Goal: Task Accomplishment & Management: Use online tool/utility

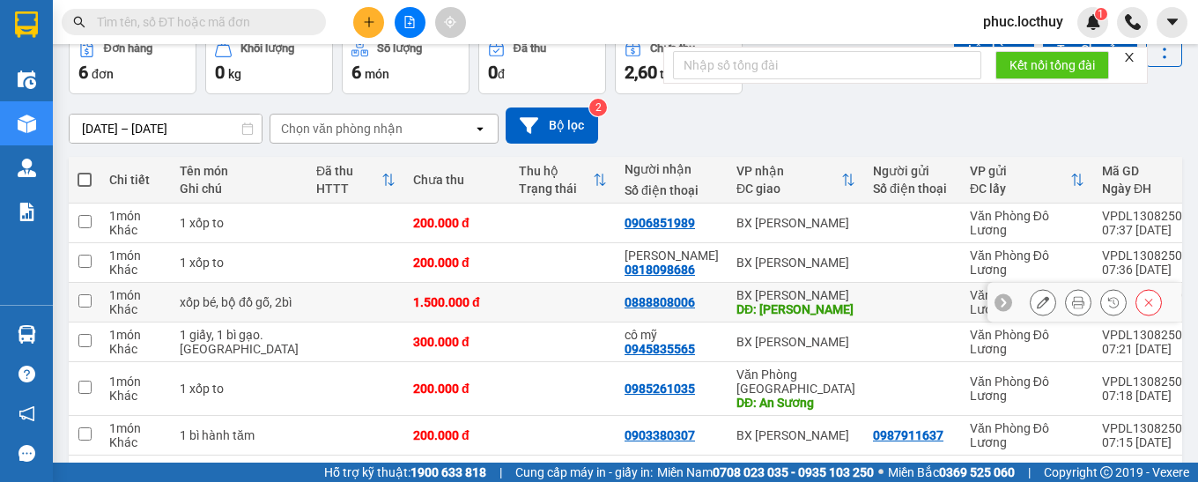
scroll to position [150, 0]
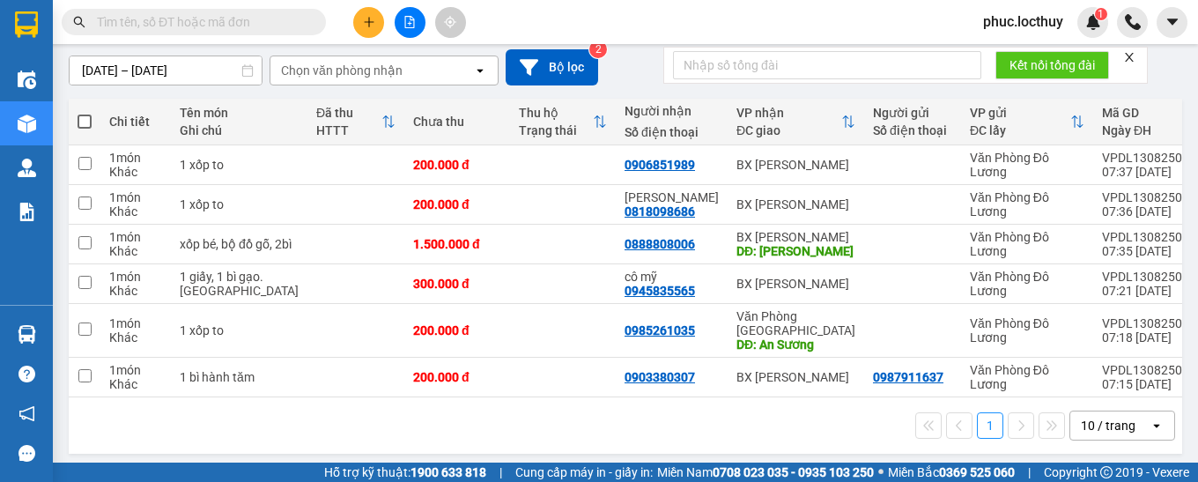
click at [1090, 417] on div "10 / trang" at bounding box center [1108, 426] width 55 height 18
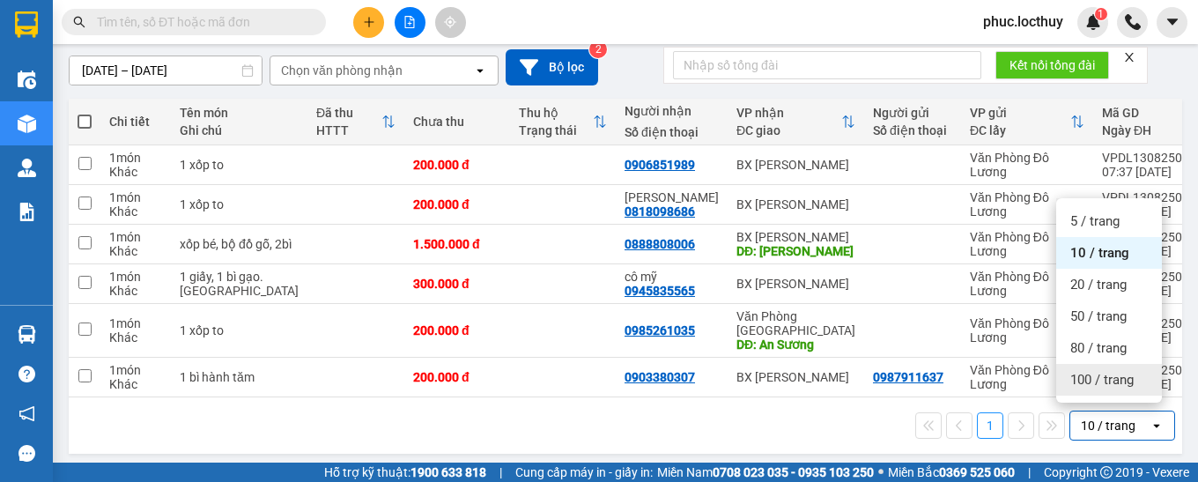
click at [1081, 384] on span "100 / trang" at bounding box center [1101, 380] width 63 height 18
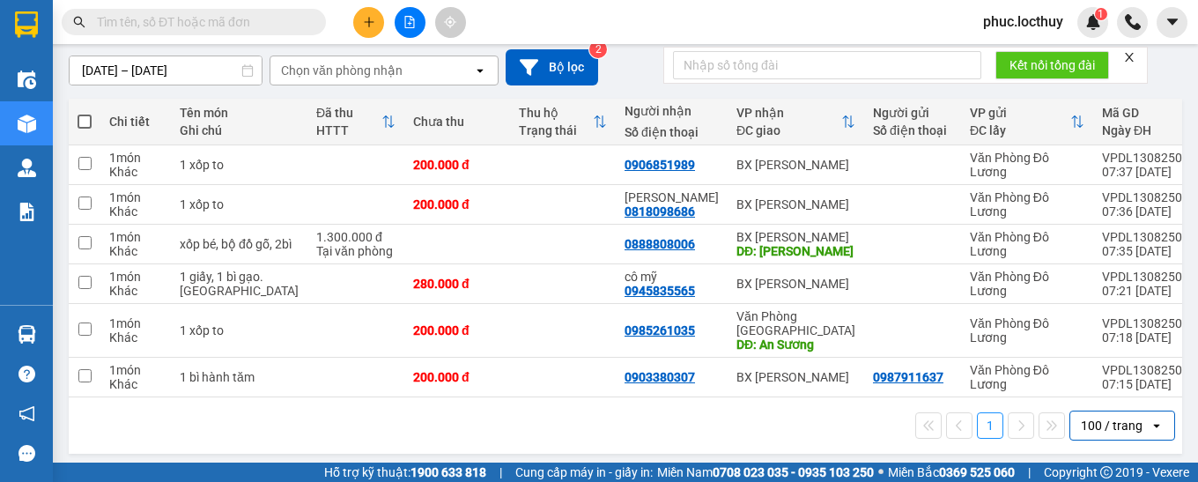
click at [405, 17] on icon "file-add" at bounding box center [410, 22] width 10 height 12
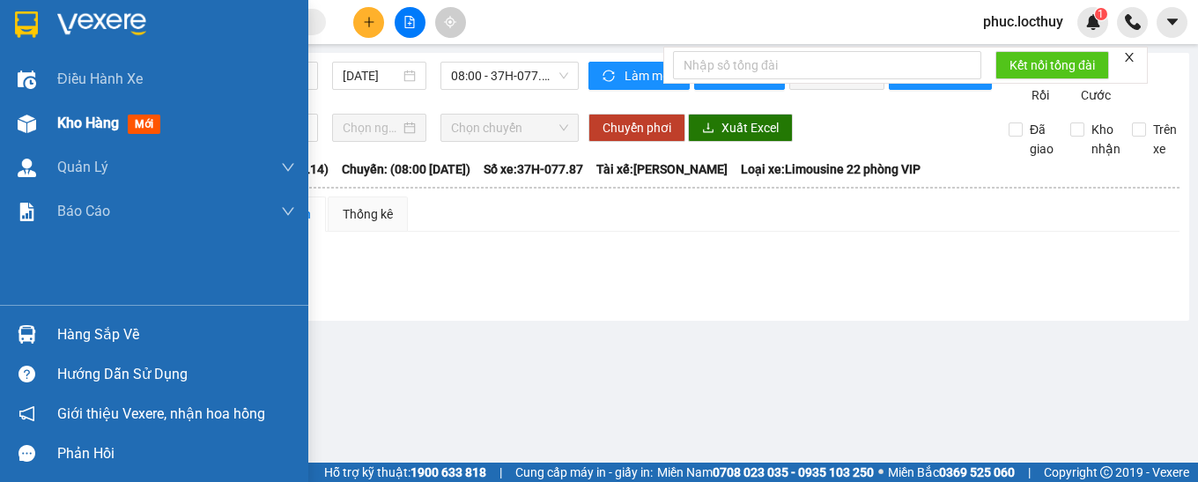
click at [74, 120] on span "Kho hàng" at bounding box center [88, 123] width 62 height 17
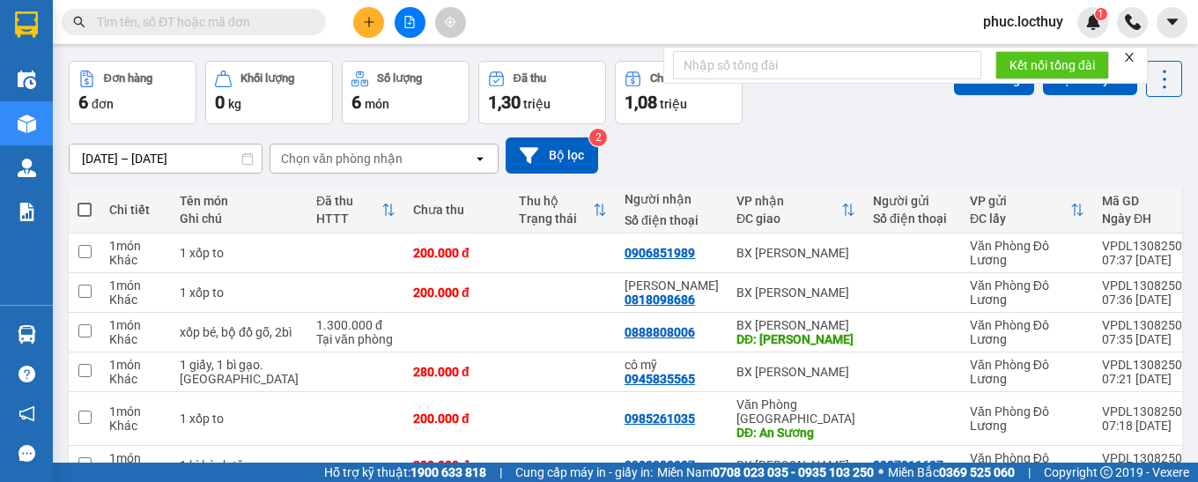
scroll to position [150, 0]
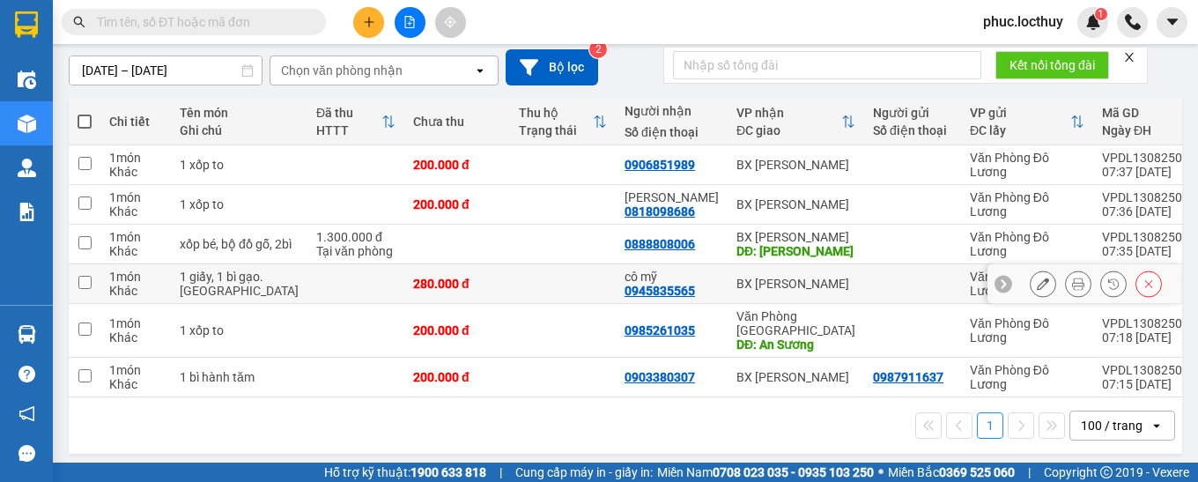
click at [1037, 282] on icon at bounding box center [1043, 283] width 12 height 12
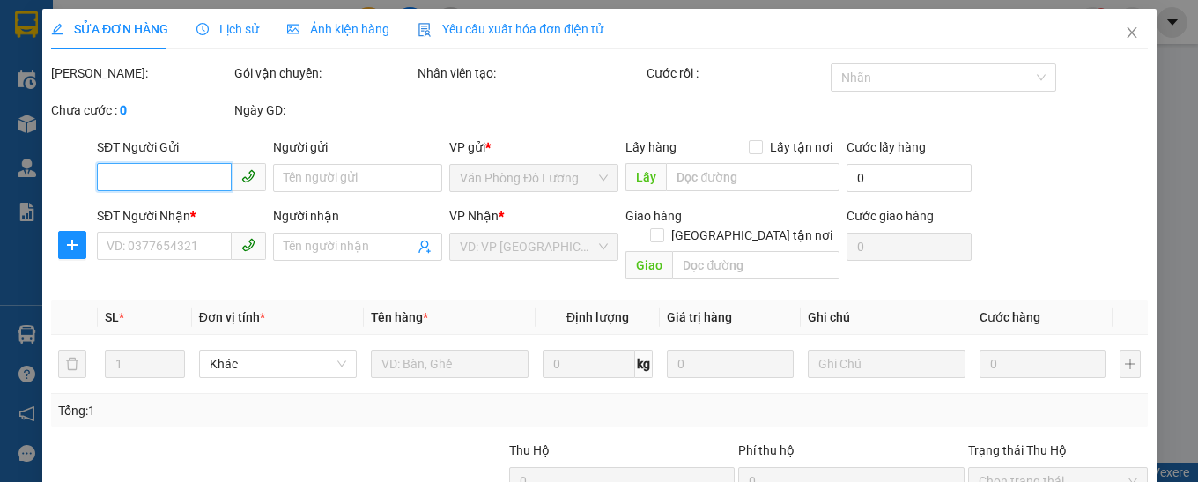
type input "0945835565"
type input "cô mỹ"
type input "280.000"
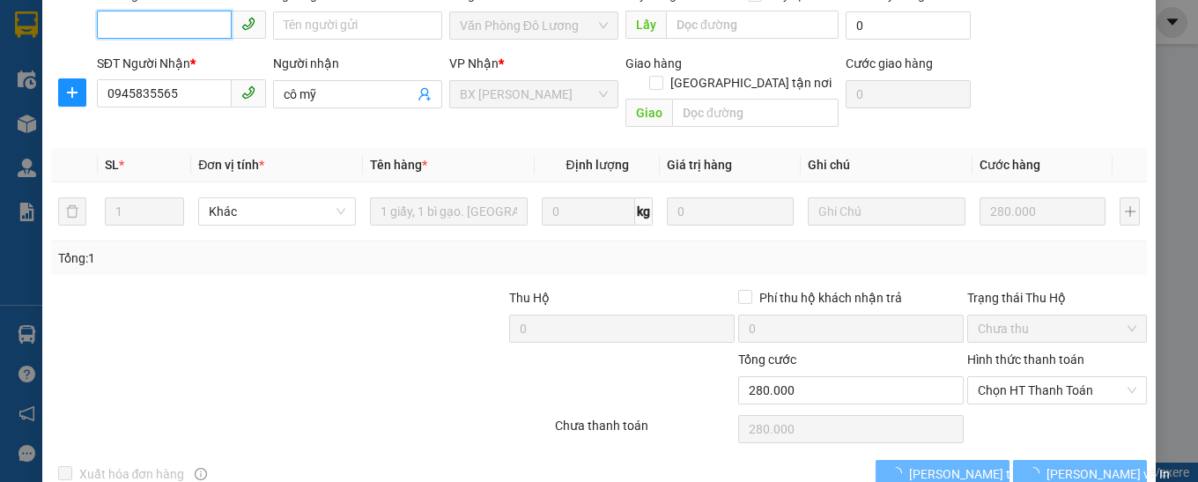
scroll to position [174, 0]
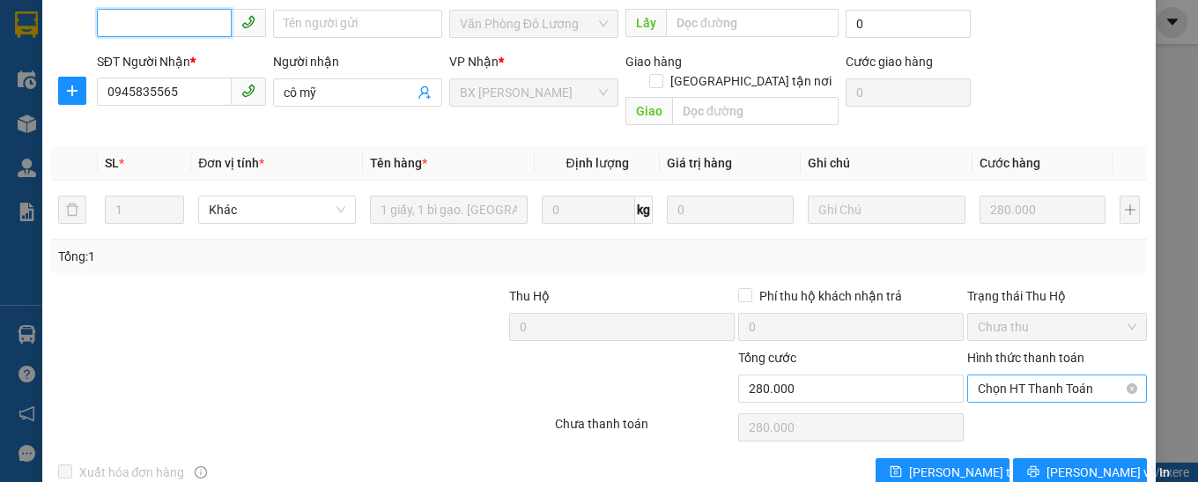
click at [1042, 375] on span "Chọn HT Thanh Toán" at bounding box center [1057, 388] width 159 height 26
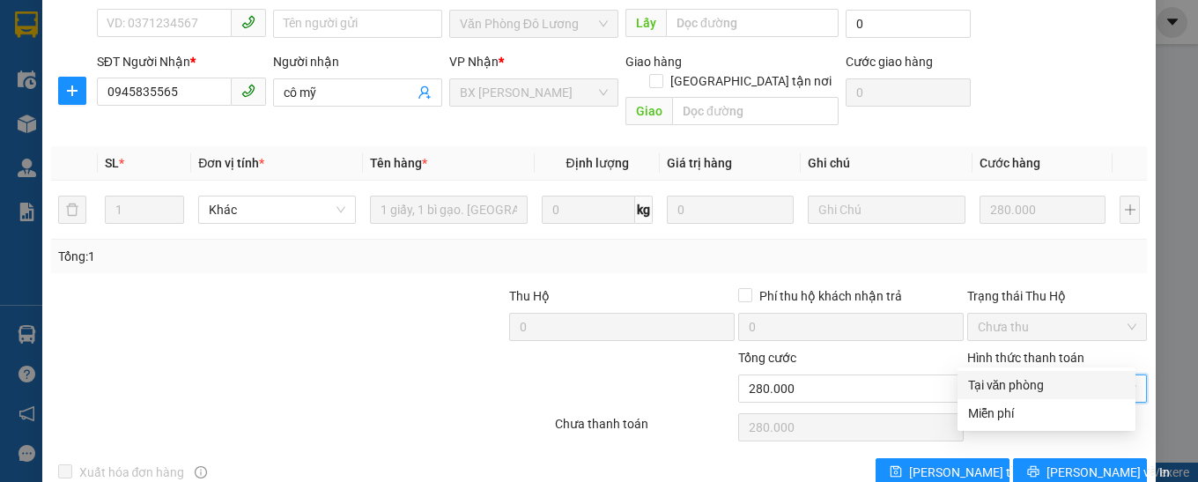
click at [1015, 380] on div "Tại văn phòng" at bounding box center [1046, 384] width 157 height 19
type input "0"
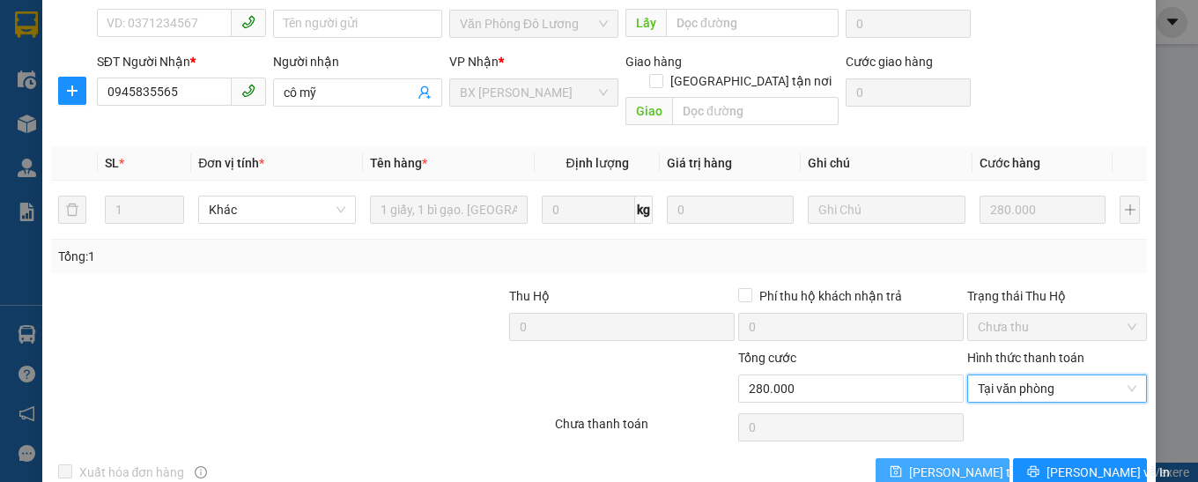
click at [930, 462] on span "[PERSON_NAME] thay đổi" at bounding box center [979, 471] width 141 height 19
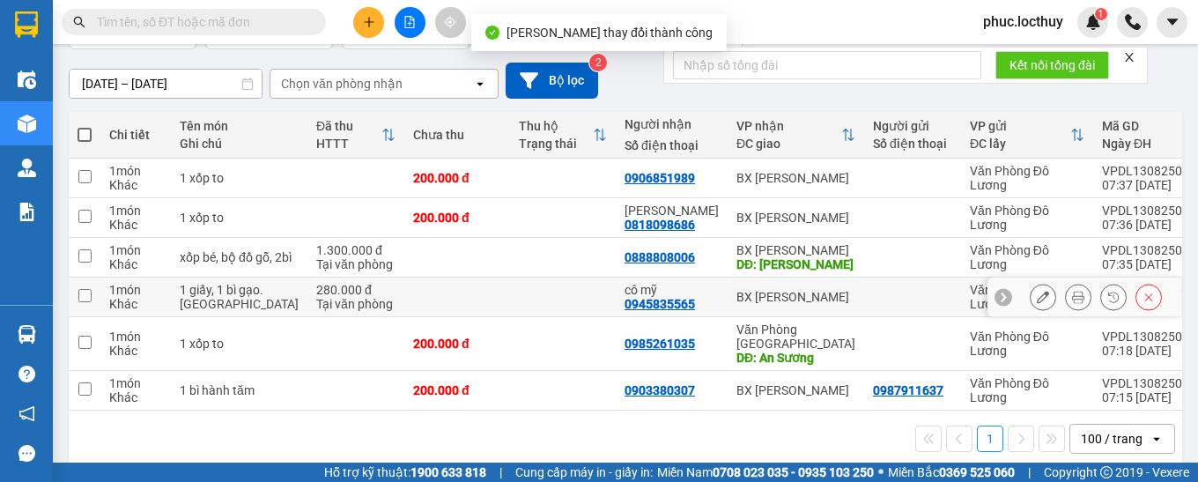
scroll to position [150, 0]
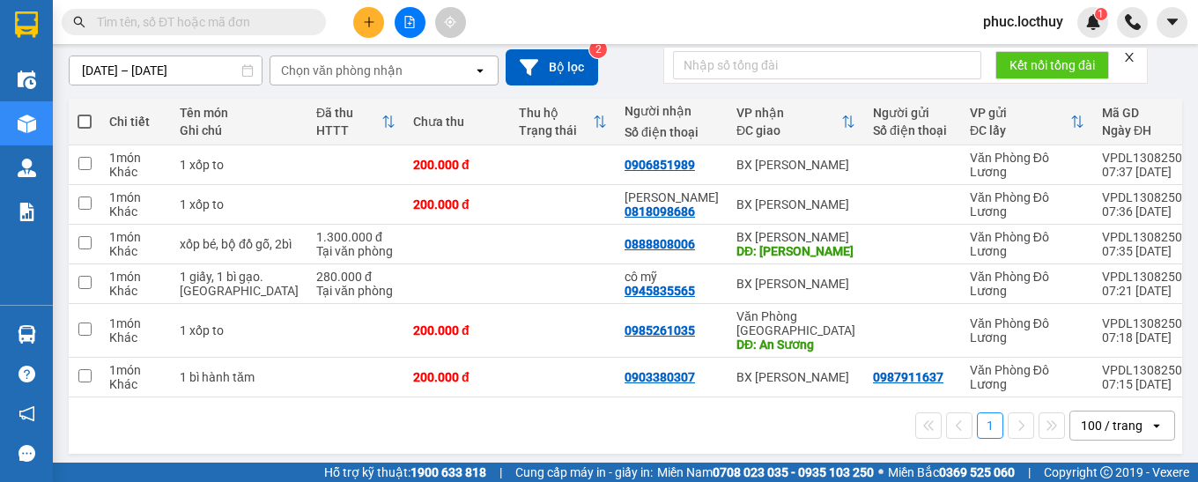
click at [85, 127] on span at bounding box center [85, 122] width 14 height 14
click at [85, 113] on input "checkbox" at bounding box center [85, 113] width 0 height 0
checkbox input "true"
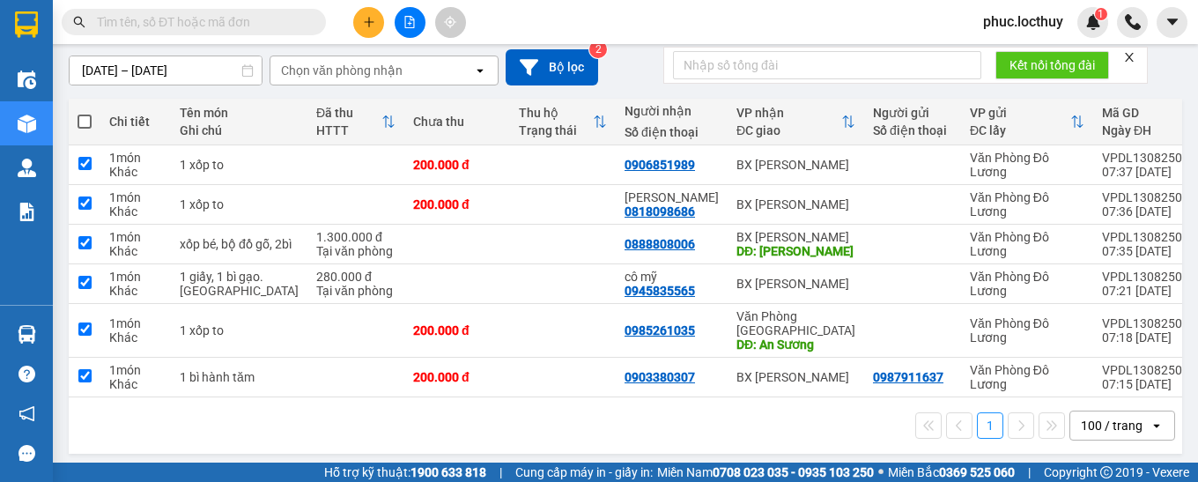
checkbox input "true"
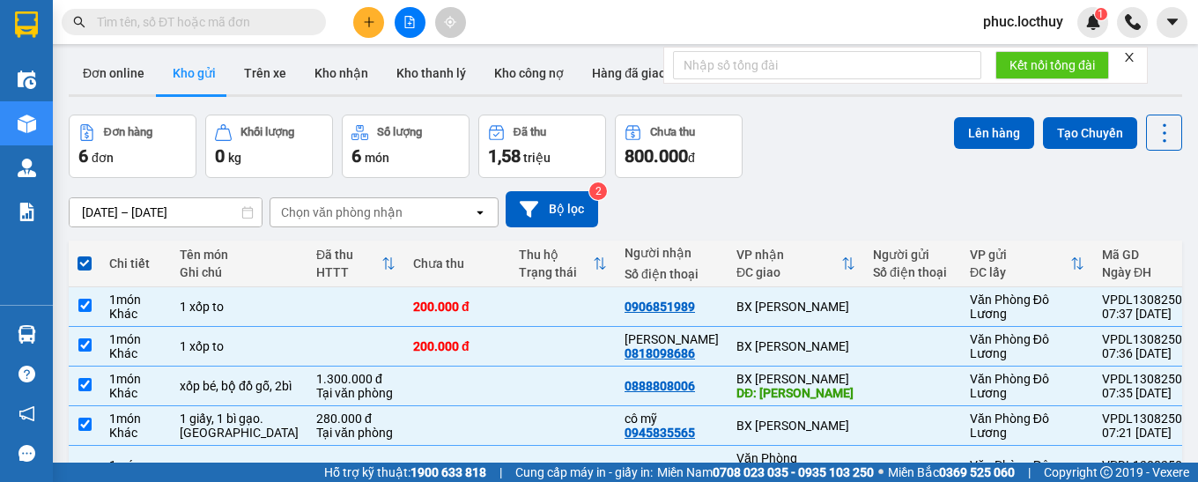
scroll to position [0, 0]
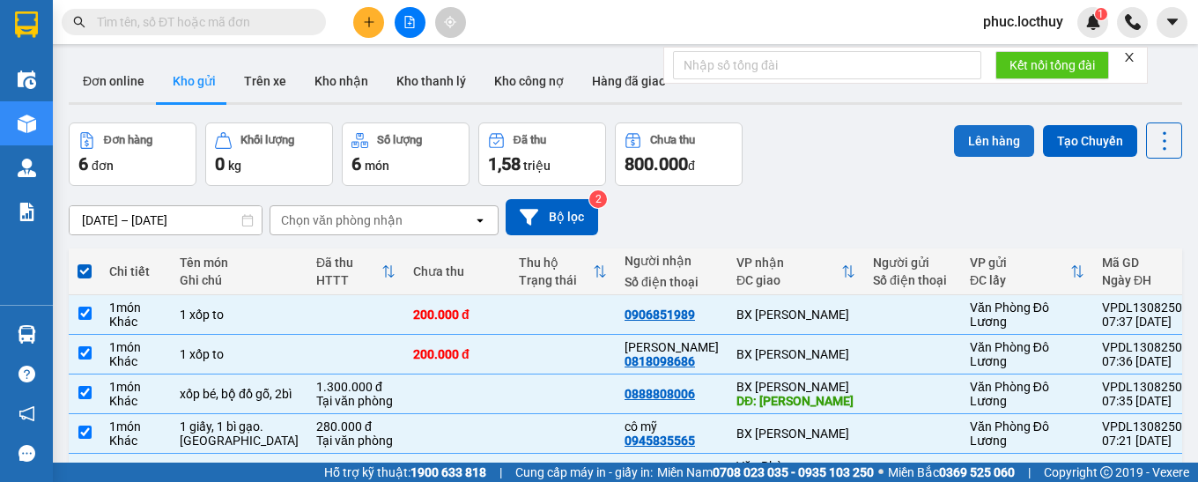
click at [986, 142] on button "Lên hàng" at bounding box center [994, 141] width 80 height 32
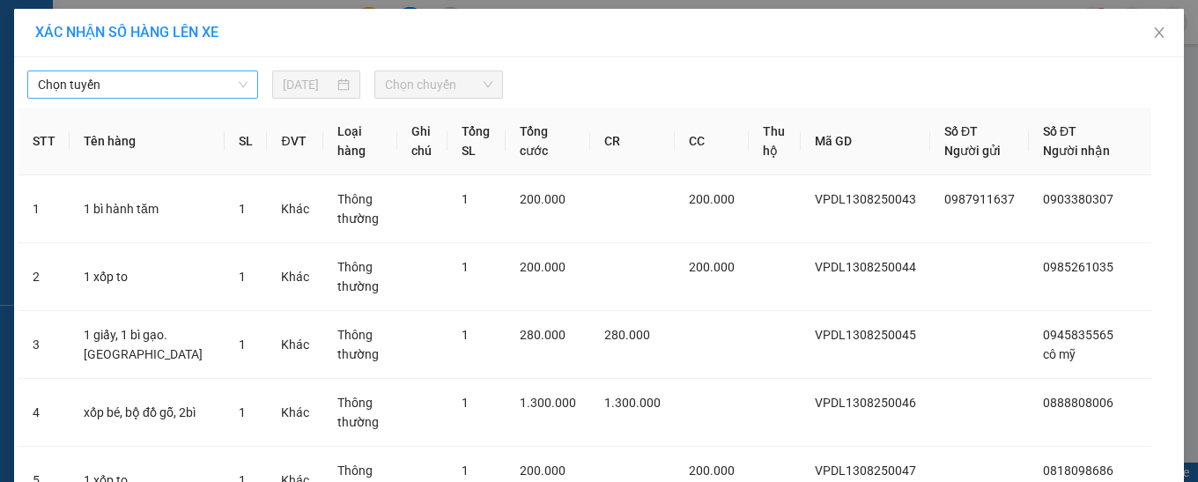
click at [201, 90] on span "Chọn tuyến" at bounding box center [143, 84] width 210 height 26
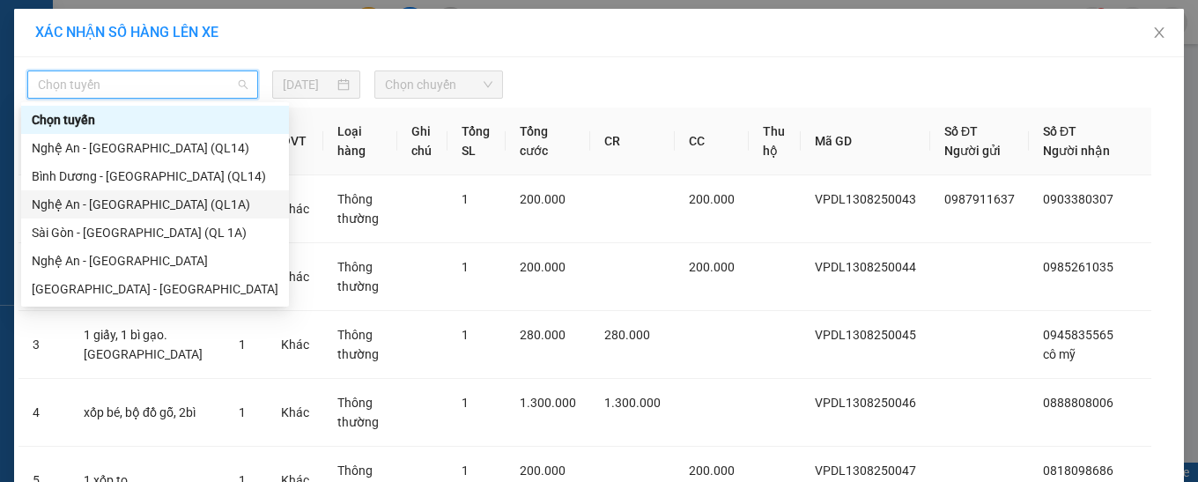
click at [149, 210] on div "Nghệ An - [GEOGRAPHIC_DATA] (QL1A)" at bounding box center [155, 204] width 247 height 19
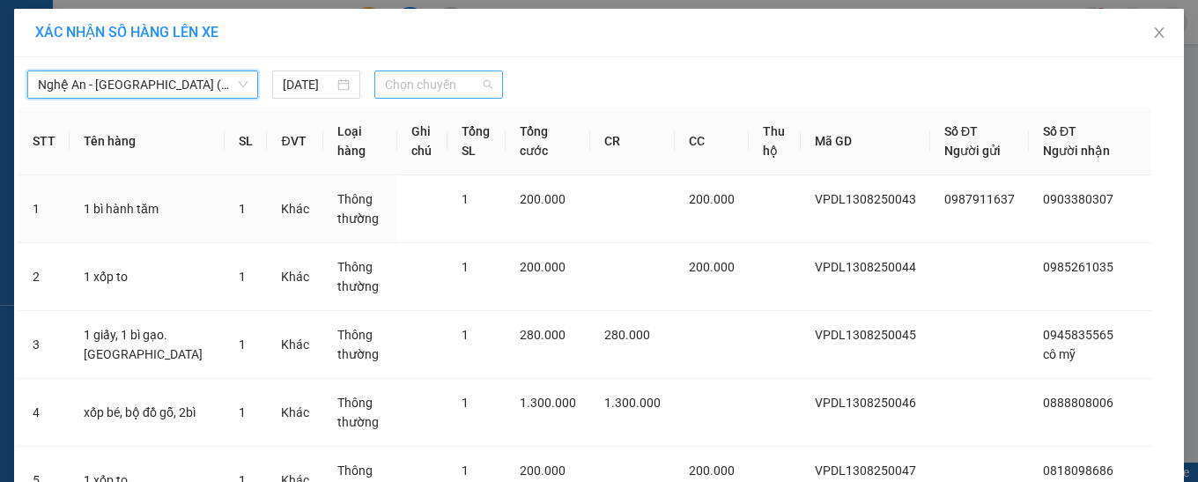
click at [398, 87] on span "Chọn chuyến" at bounding box center [438, 84] width 107 height 26
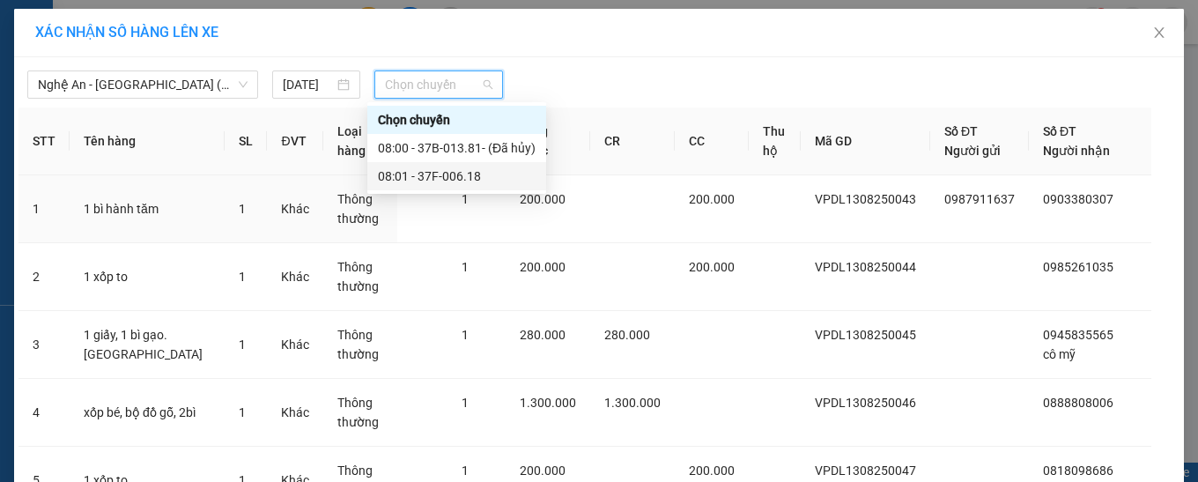
click at [416, 180] on div "08:01 - 37F-006.18" at bounding box center [457, 175] width 158 height 19
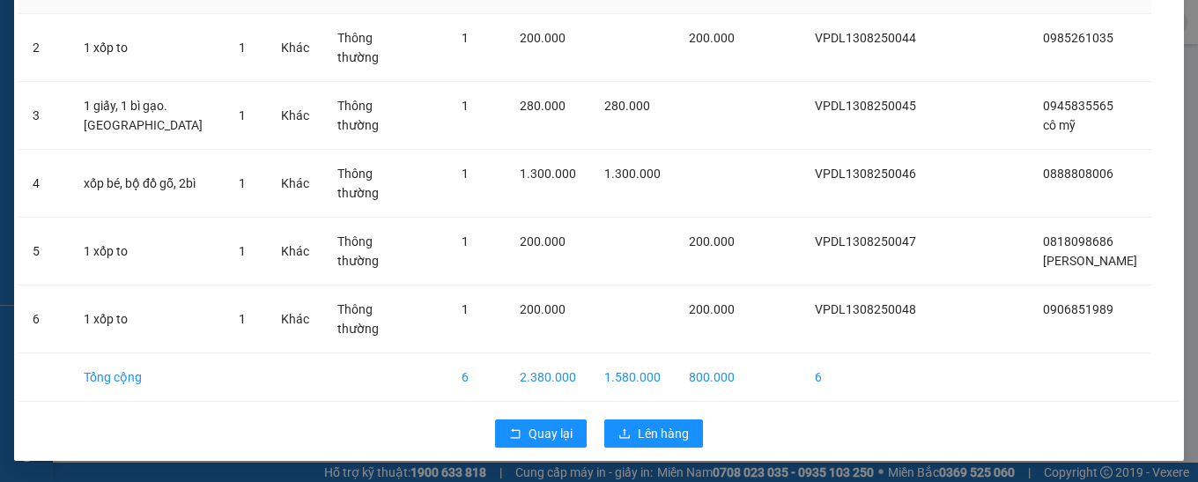
scroll to position [288, 0]
click at [643, 431] on span "Lên hàng" at bounding box center [663, 433] width 51 height 19
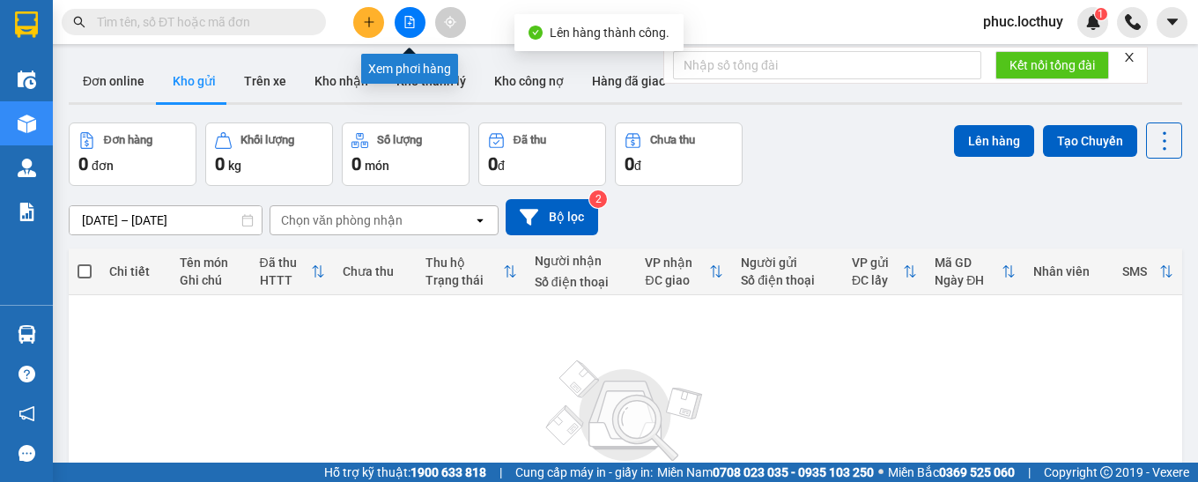
click at [407, 22] on icon "file-add" at bounding box center [409, 22] width 12 height 12
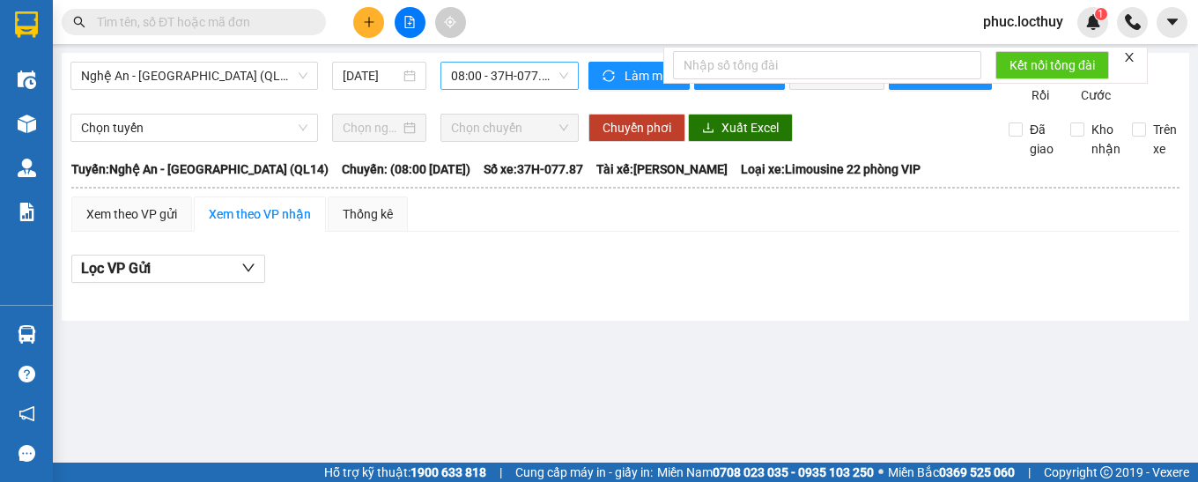
click at [540, 78] on span "08:00 - 37H-077.87" at bounding box center [509, 76] width 117 height 26
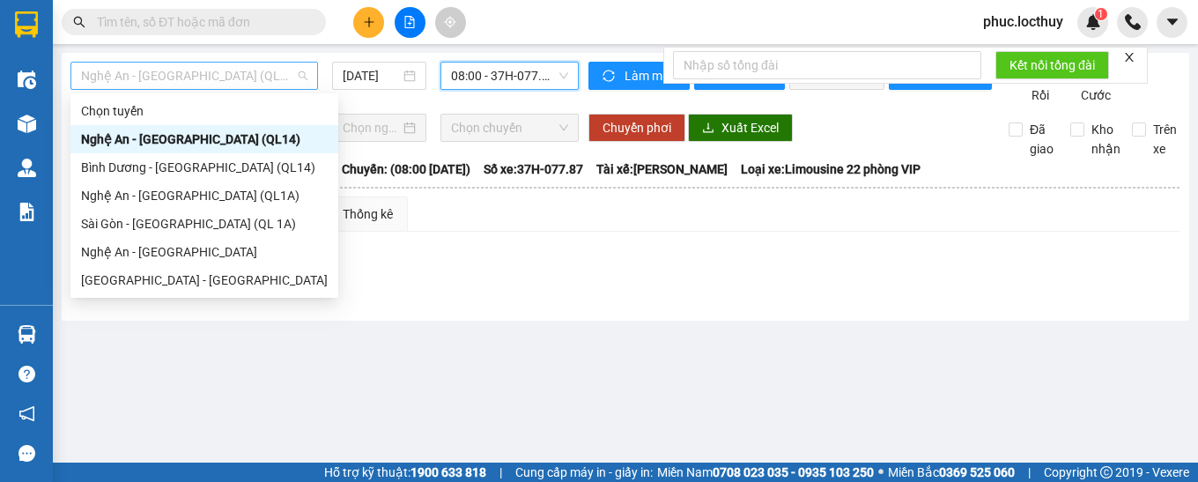
click at [284, 74] on span "Nghệ An - [GEOGRAPHIC_DATA] (QL14)" at bounding box center [194, 76] width 226 height 26
click at [201, 195] on div "Nghệ An - [GEOGRAPHIC_DATA] (QL1A)" at bounding box center [204, 195] width 247 height 19
type input "[DATE]"
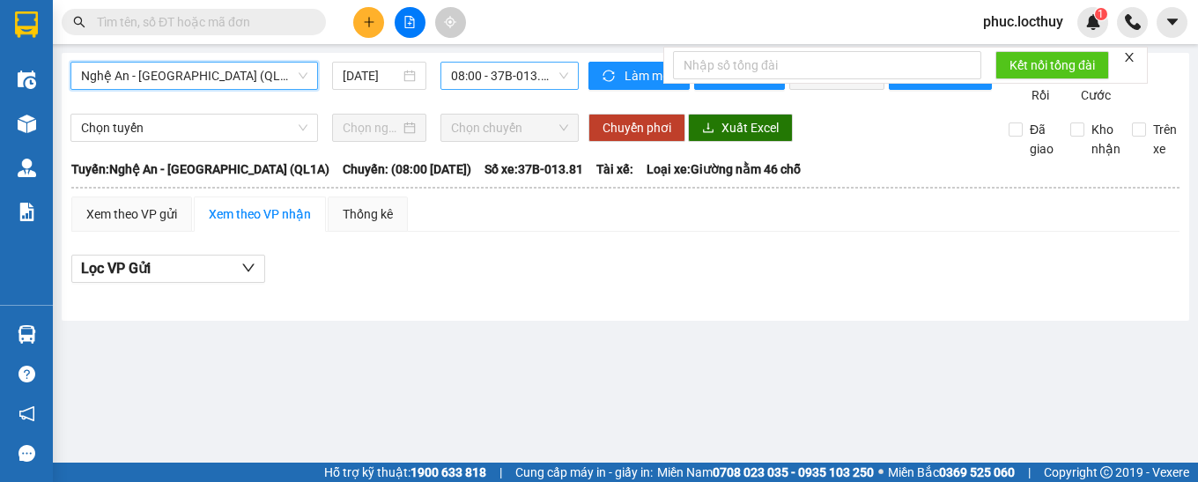
click at [526, 82] on span "08:00 - 37B-013.81 - (Đã hủy)" at bounding box center [509, 76] width 117 height 26
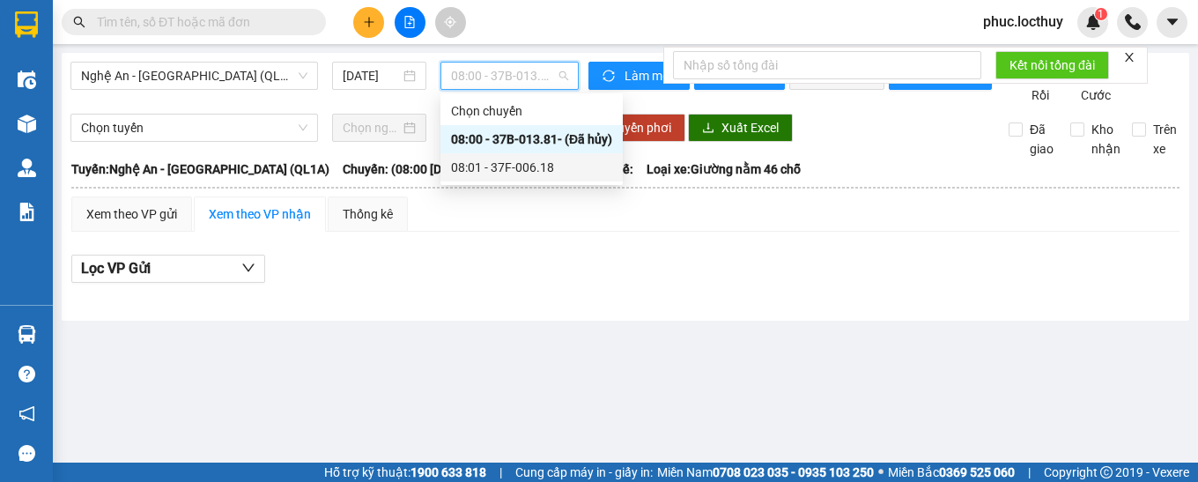
click at [543, 169] on div "08:01 - 37F-006.18" at bounding box center [531, 167] width 161 height 19
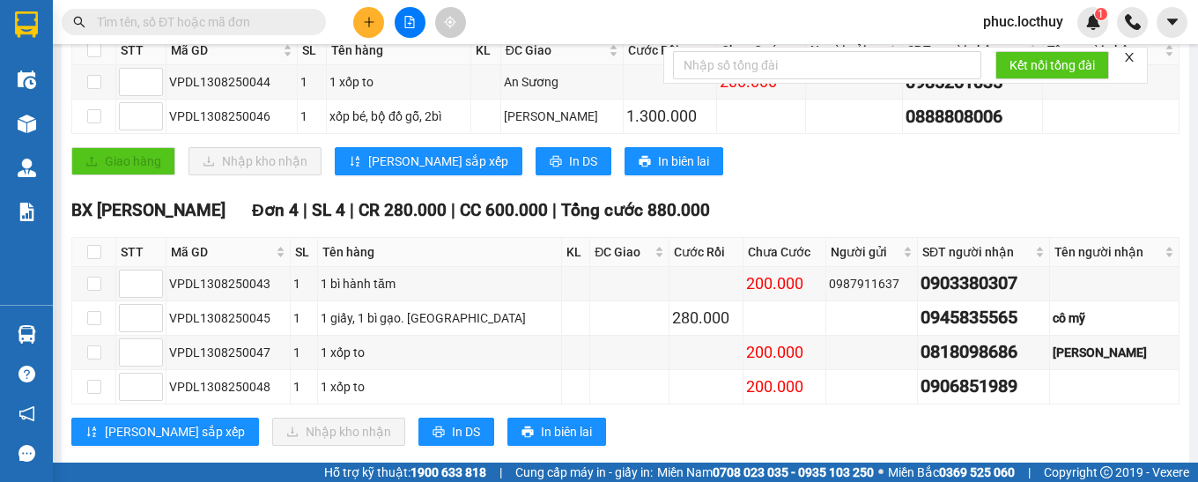
scroll to position [352, 0]
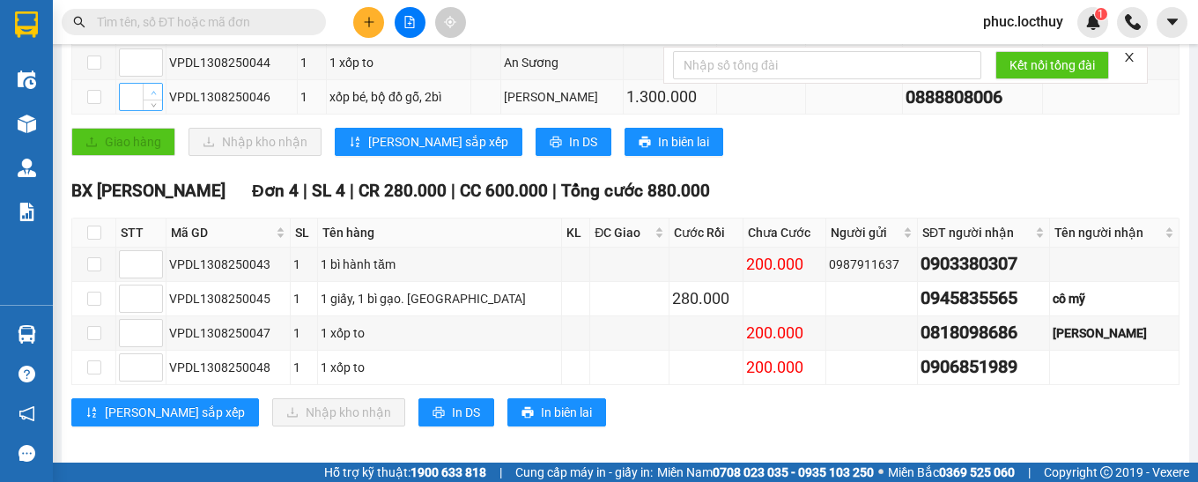
type input "1"
click at [156, 96] on icon "up" at bounding box center [154, 93] width 6 height 6
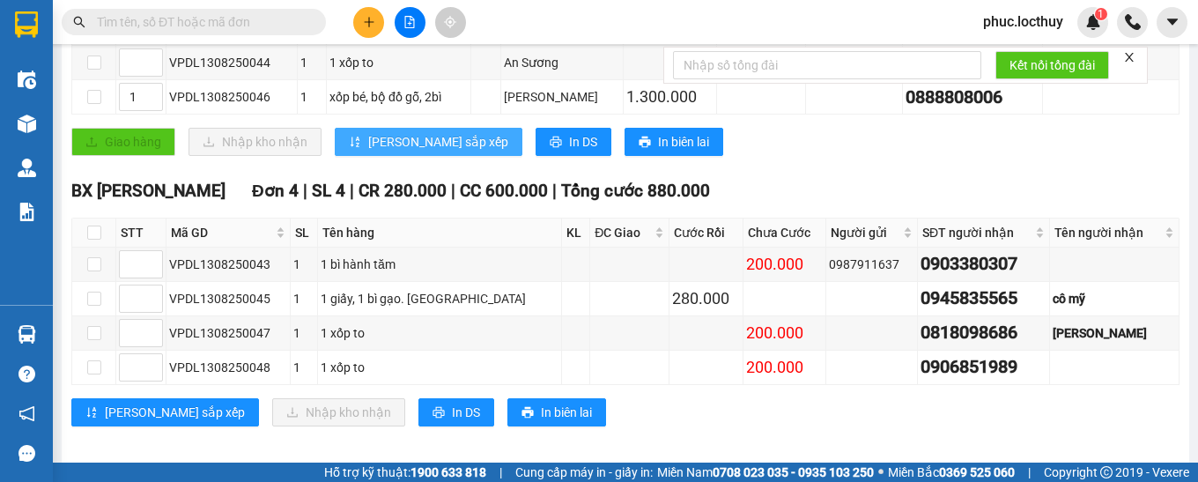
click at [370, 152] on span "[PERSON_NAME] sắp xếp" at bounding box center [438, 141] width 140 height 19
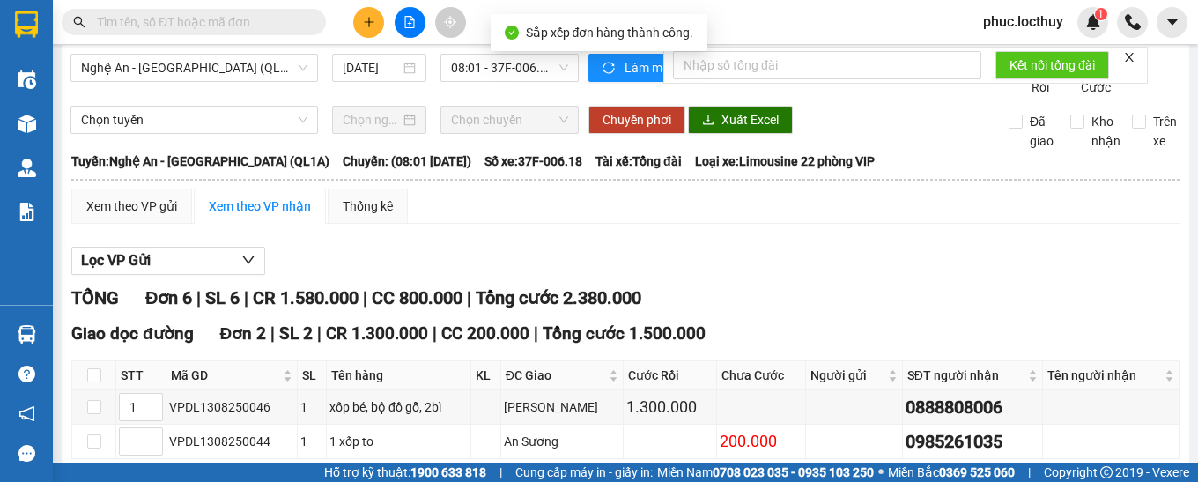
scroll to position [0, 0]
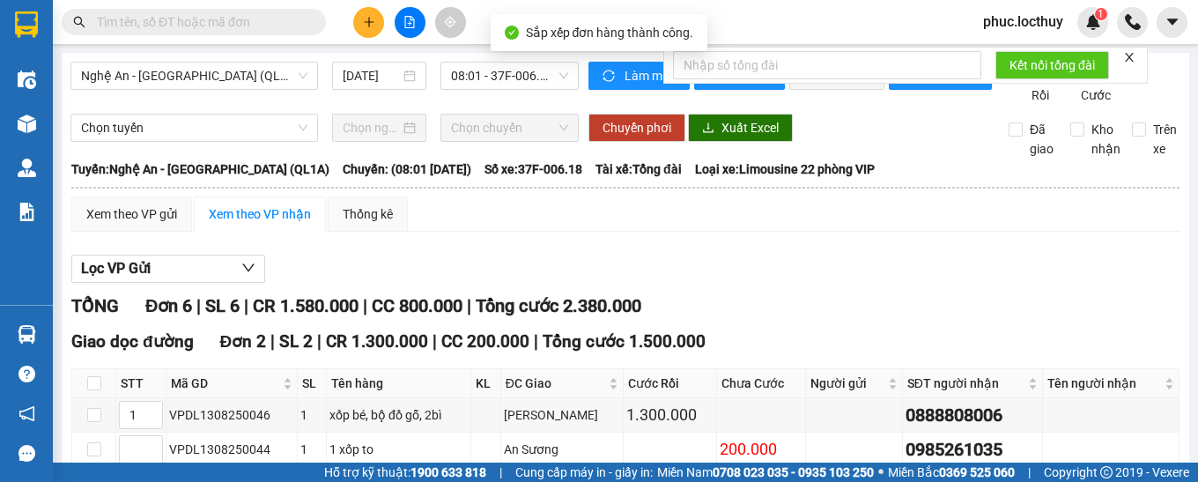
click at [1135, 54] on icon "close" at bounding box center [1129, 57] width 12 height 12
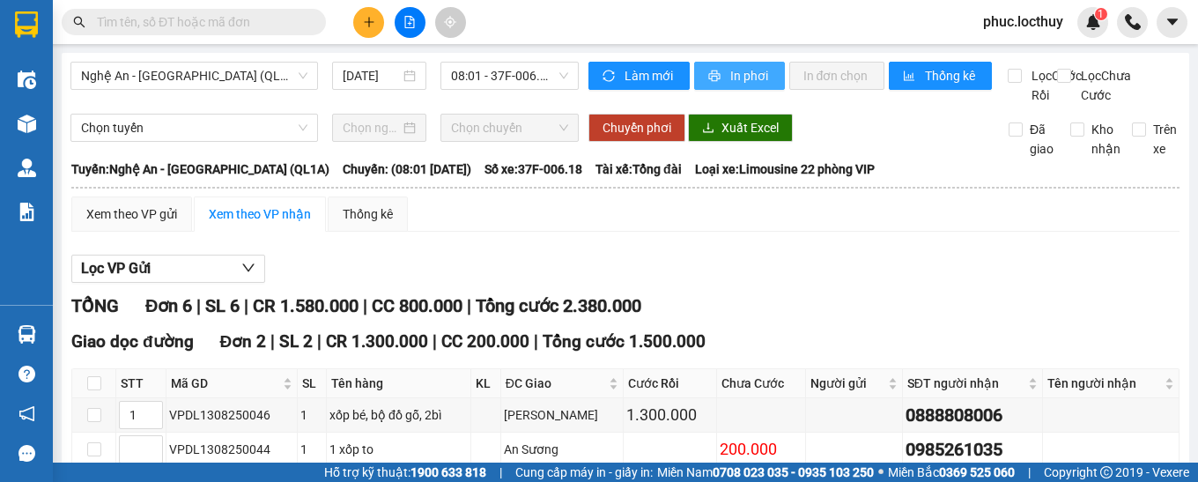
click at [733, 74] on span "In phơi" at bounding box center [750, 75] width 41 height 19
